Goal: Information Seeking & Learning: Learn about a topic

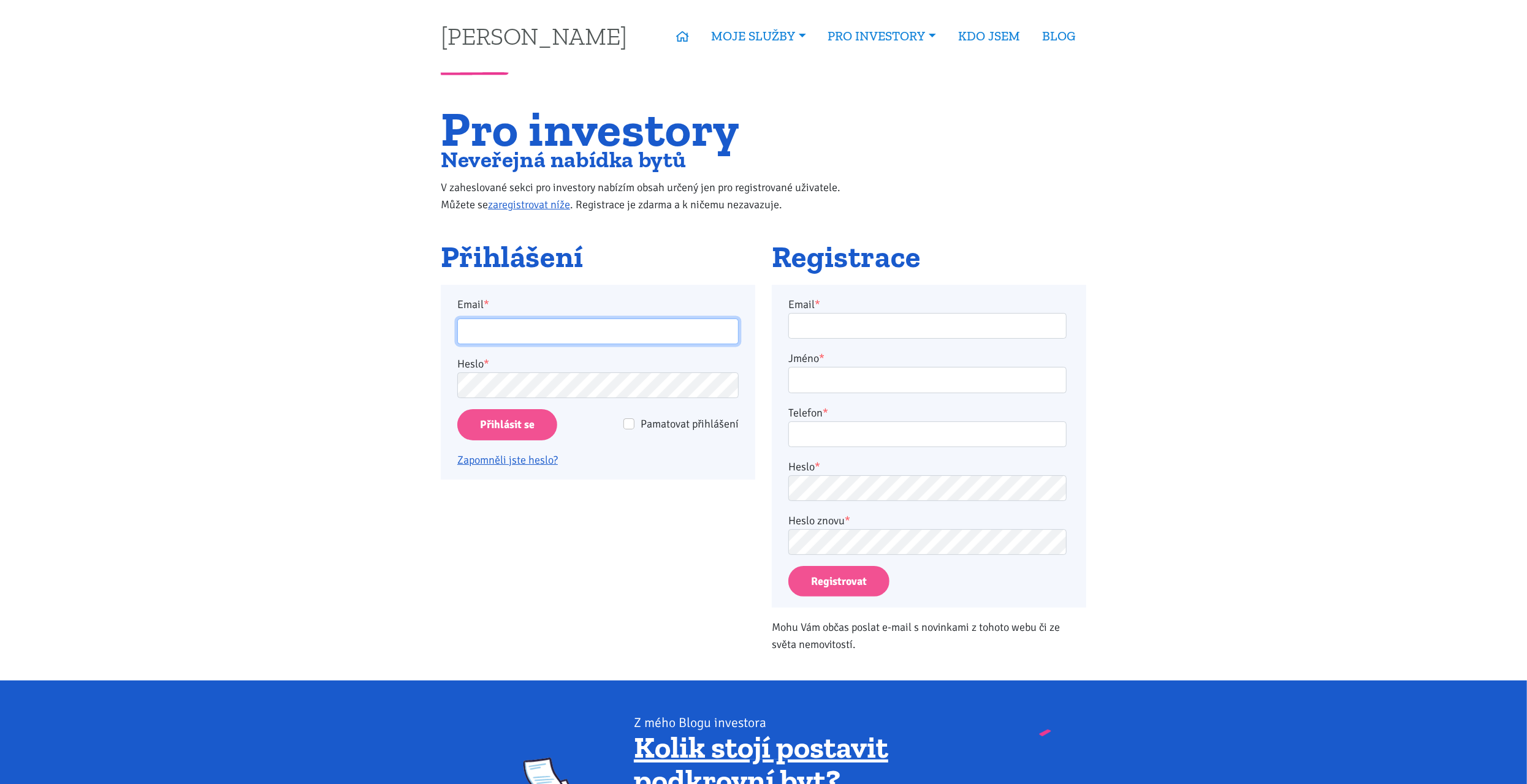
type input "matjashh@gmail.com"
click at [525, 421] on input "Přihlásit se" at bounding box center [507, 425] width 100 height 31
